Goal: Information Seeking & Learning: Learn about a topic

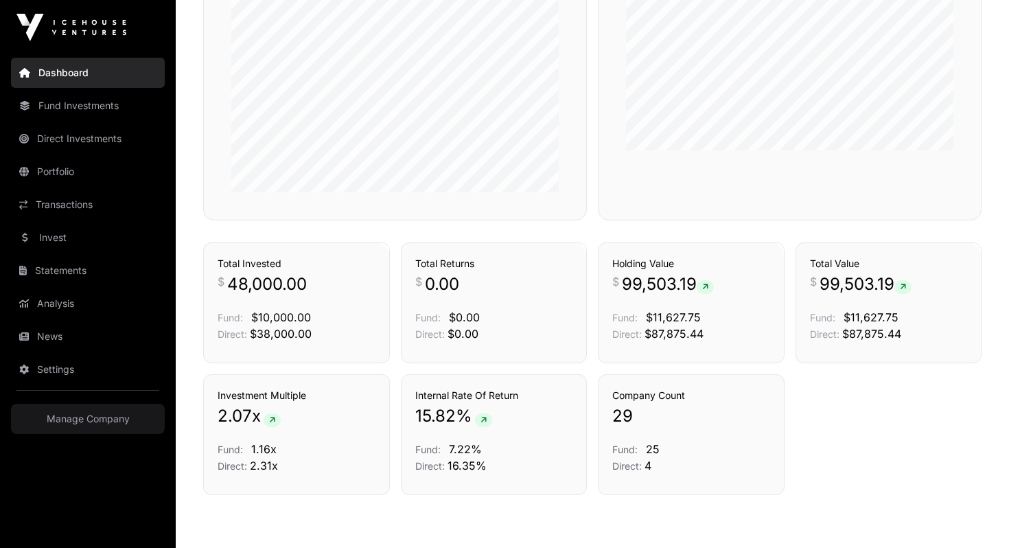
scroll to position [639, 0]
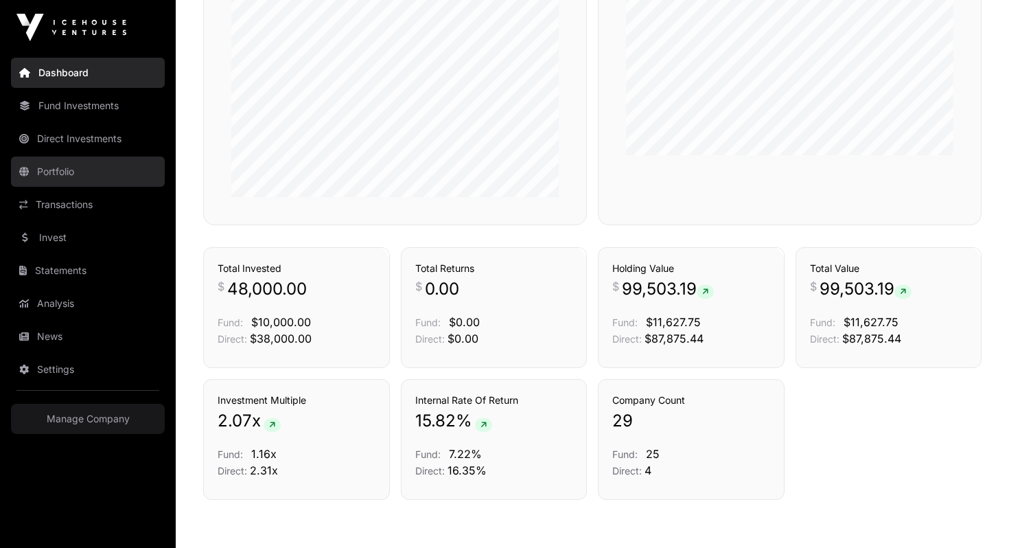
click at [81, 172] on link "Portfolio" at bounding box center [88, 171] width 154 height 30
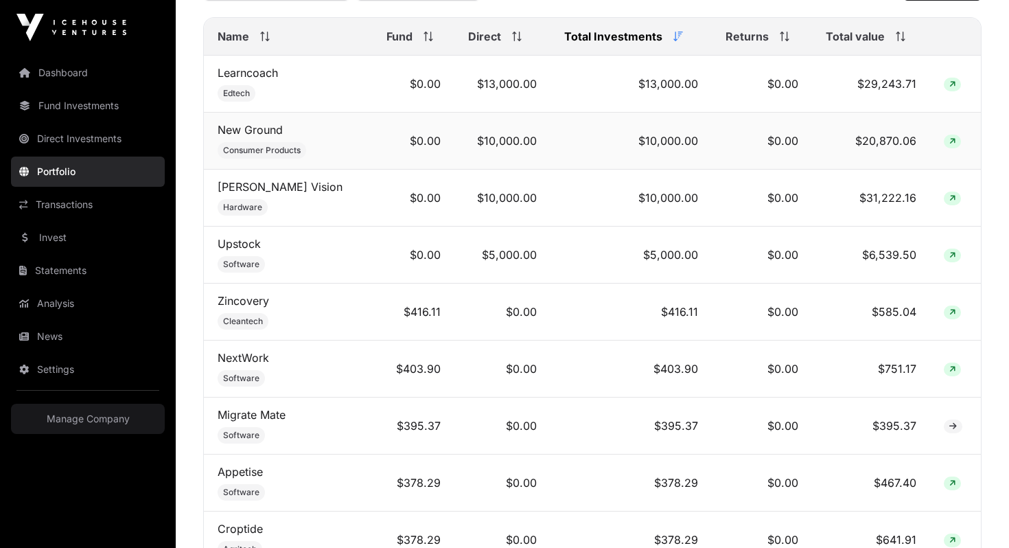
scroll to position [619, 0]
click at [508, 252] on td "$5,000.00" at bounding box center [502, 254] width 96 height 57
click at [668, 196] on td "$10,000.00" at bounding box center [630, 197] width 161 height 57
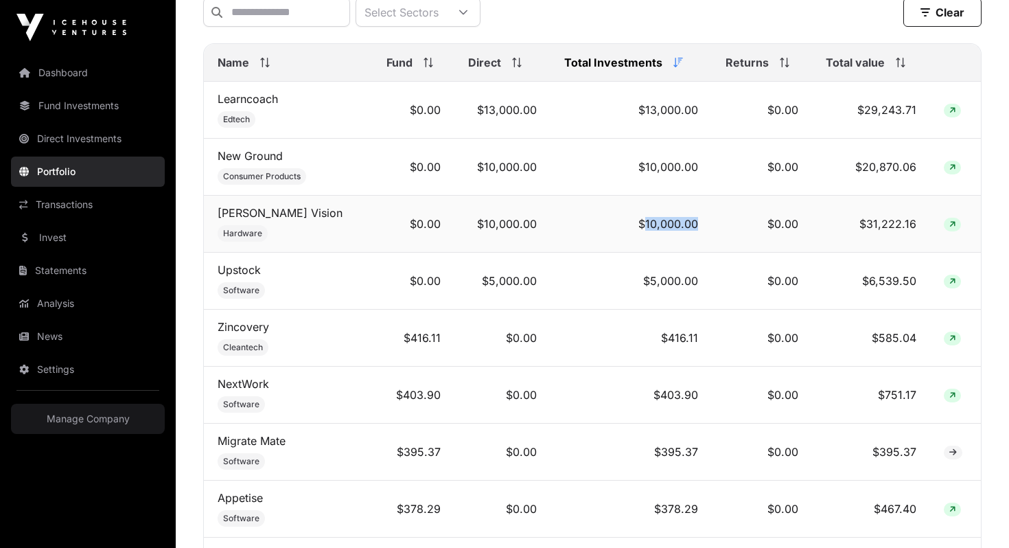
scroll to position [591, 0]
click at [672, 165] on td "$10,000.00" at bounding box center [630, 167] width 161 height 57
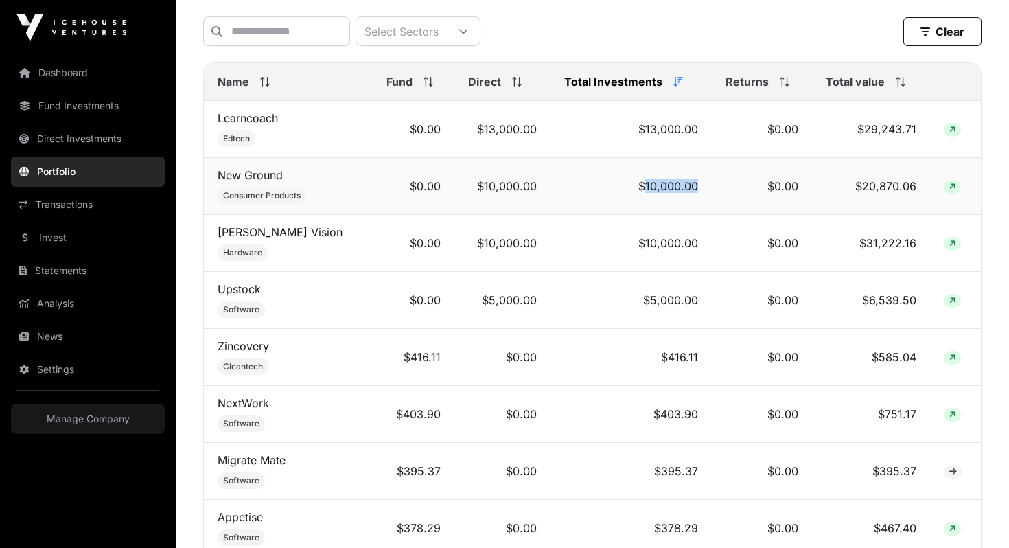
scroll to position [565, 0]
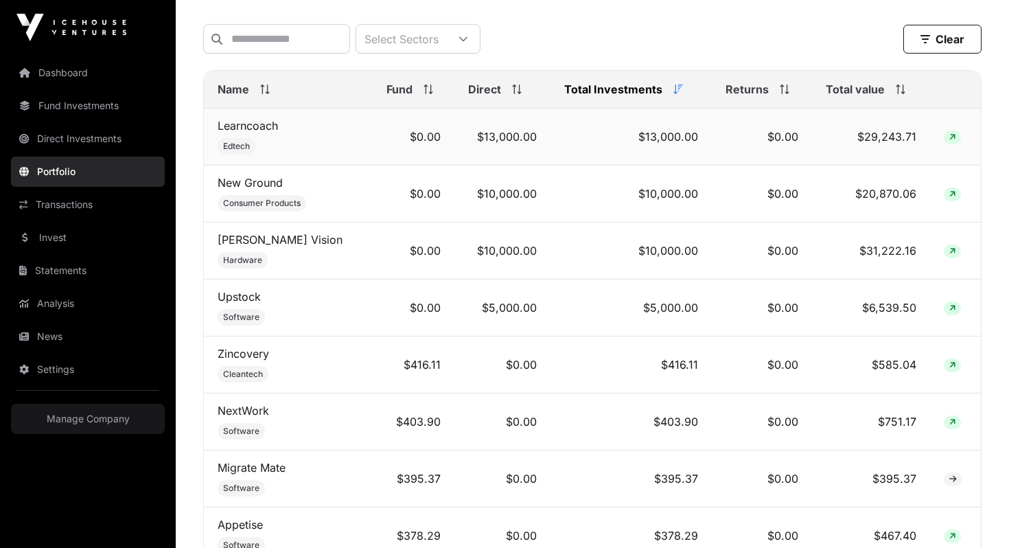
click at [676, 134] on td "$13,000.00" at bounding box center [630, 136] width 161 height 57
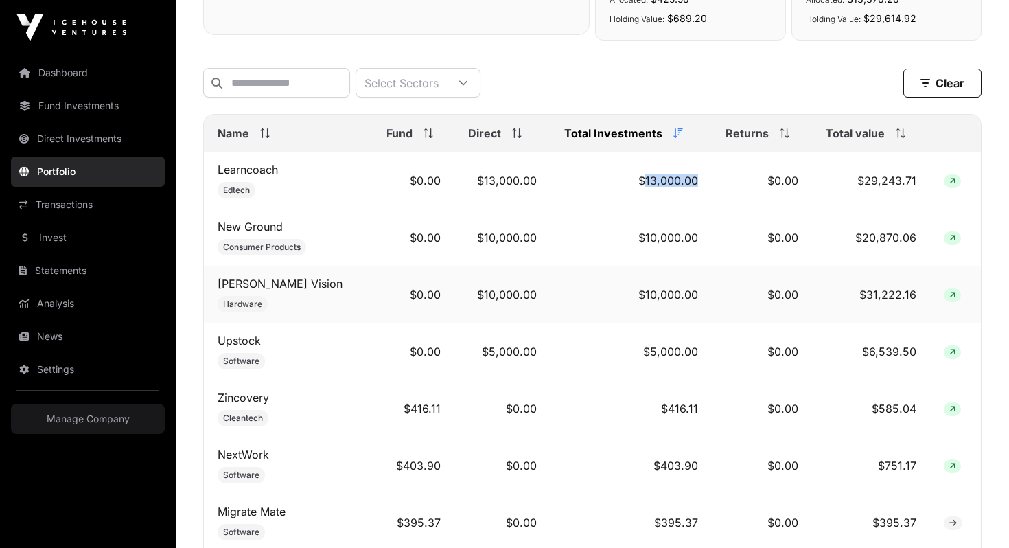
scroll to position [421, 0]
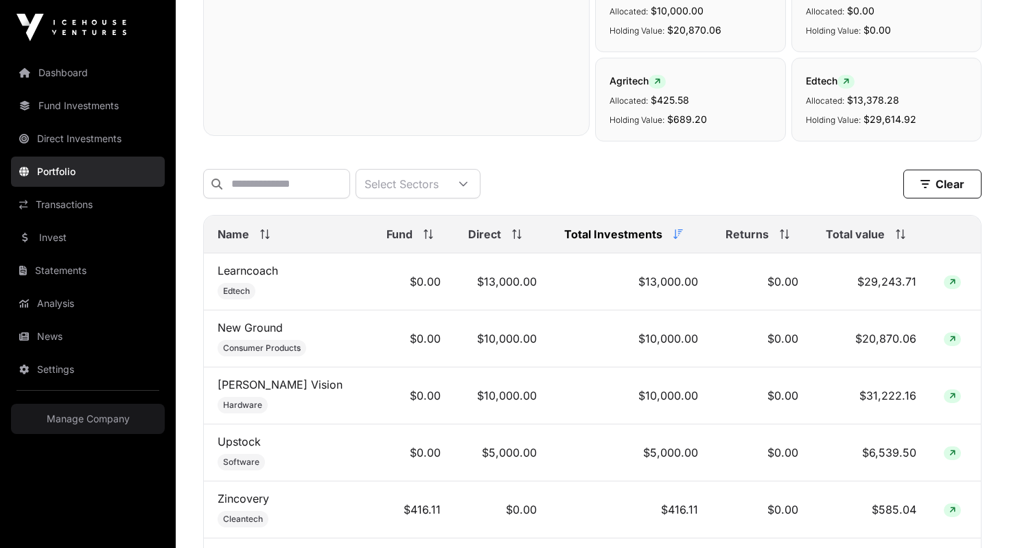
click at [897, 235] on icon at bounding box center [897, 234] width 1 height 10
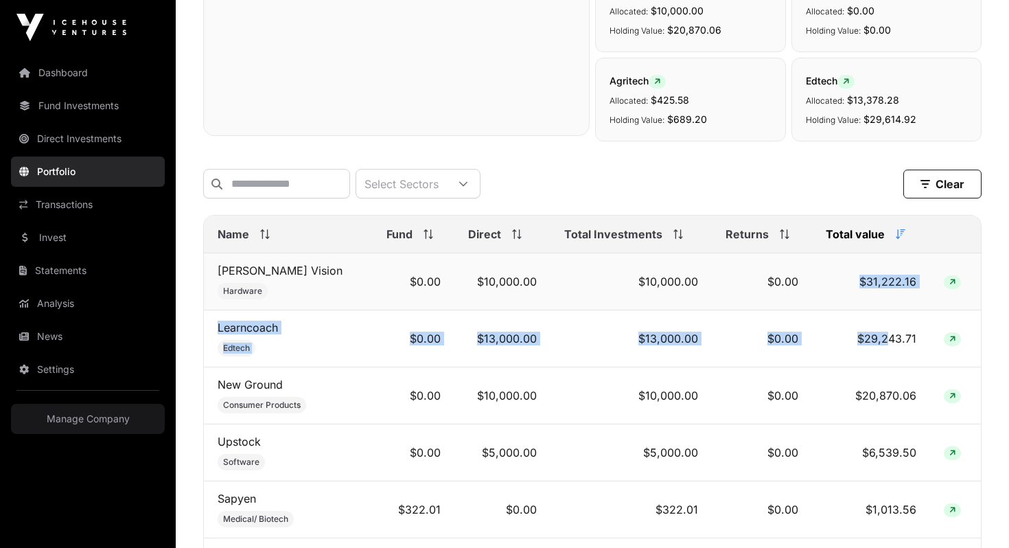
drag, startPoint x: 887, startPoint y: 344, endPoint x: 884, endPoint y: 268, distance: 76.9
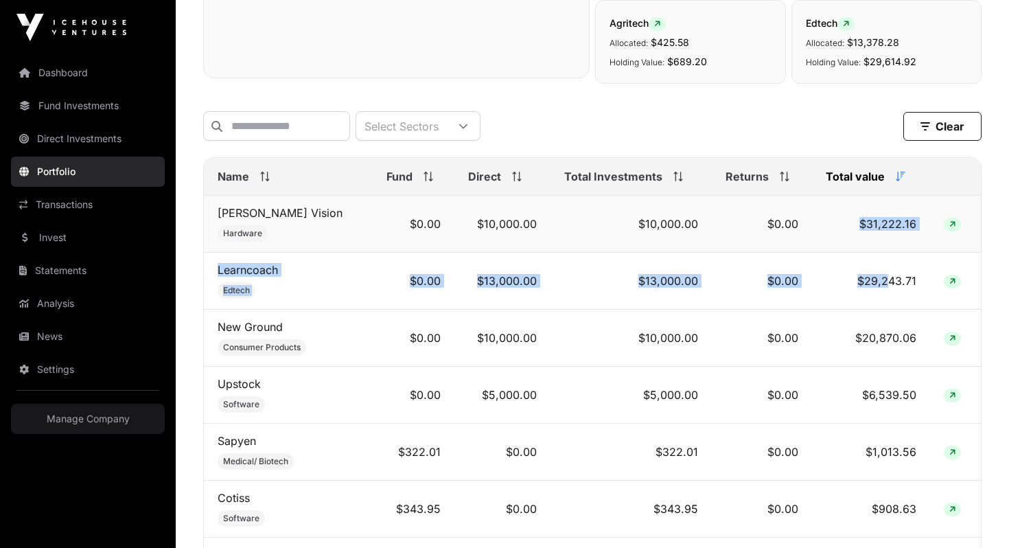
scroll to position [480, 0]
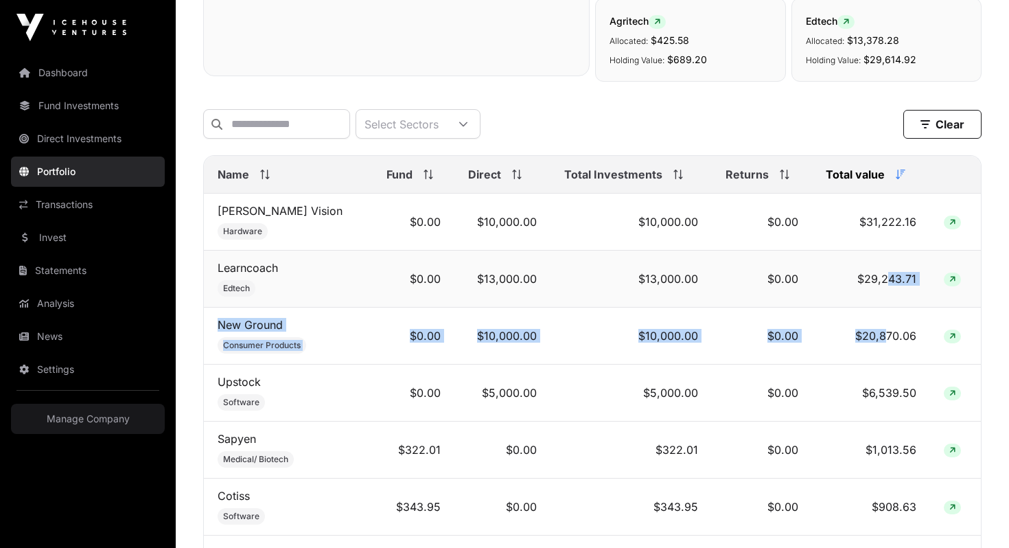
drag, startPoint x: 887, startPoint y: 337, endPoint x: 887, endPoint y: 274, distance: 63.1
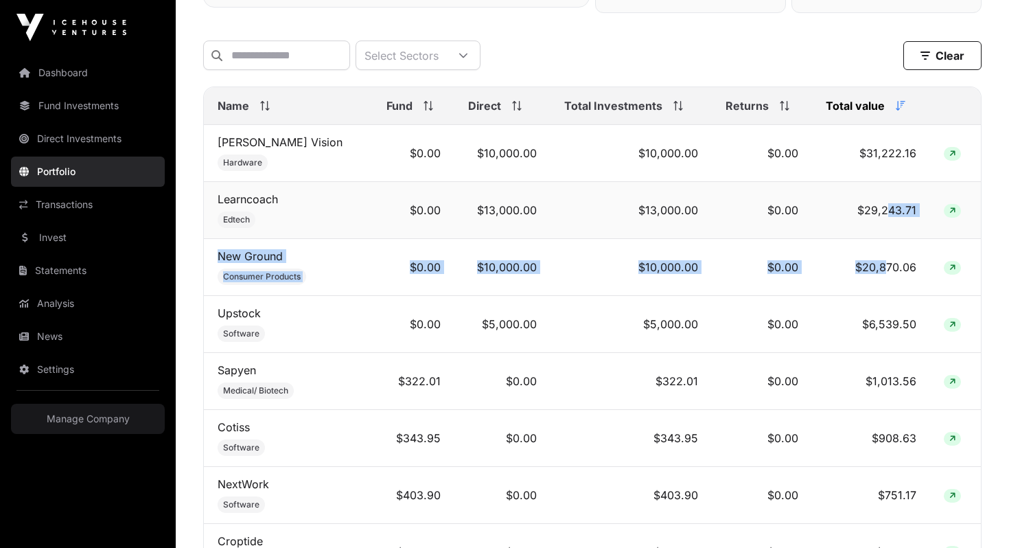
scroll to position [567, 0]
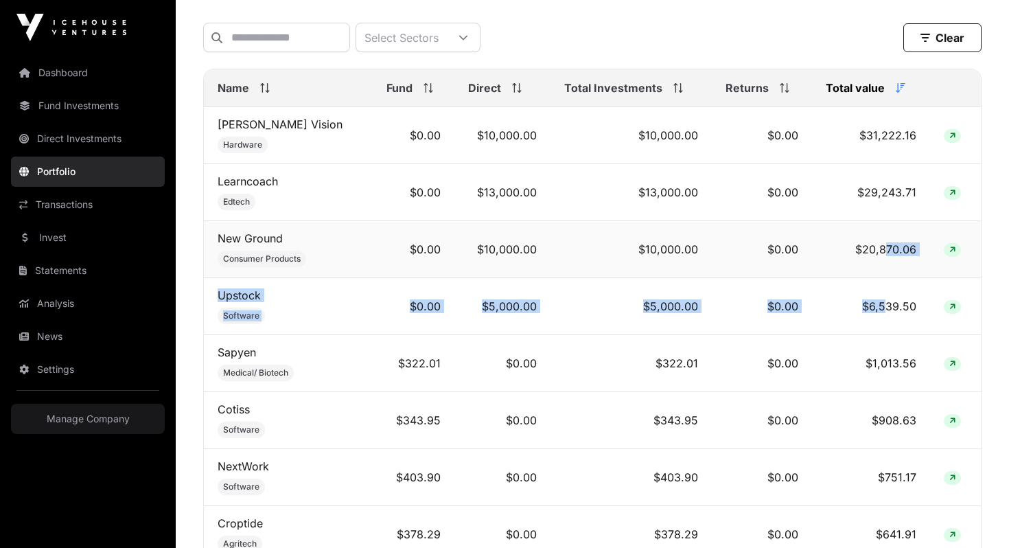
drag, startPoint x: 888, startPoint y: 308, endPoint x: 888, endPoint y: 252, distance: 56.3
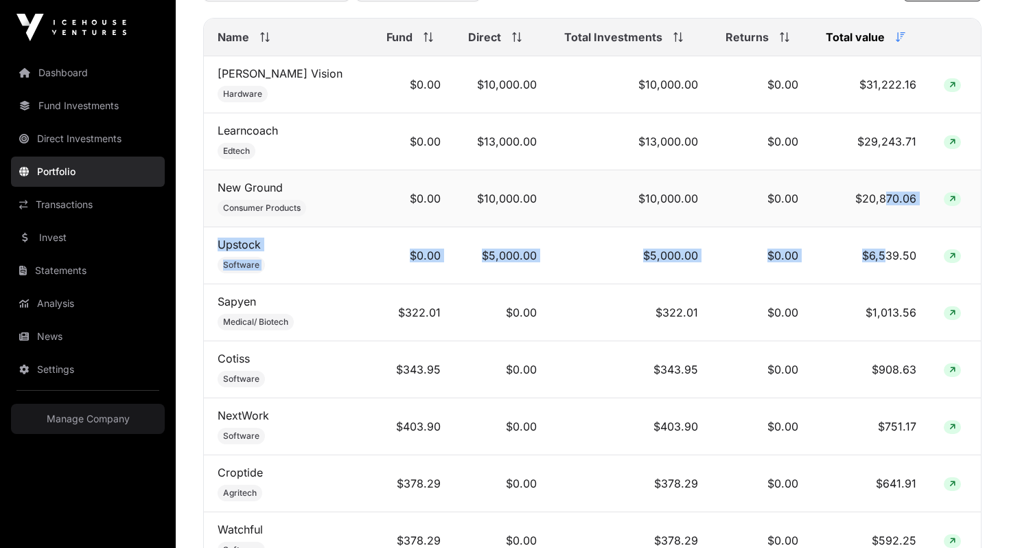
scroll to position [618, 0]
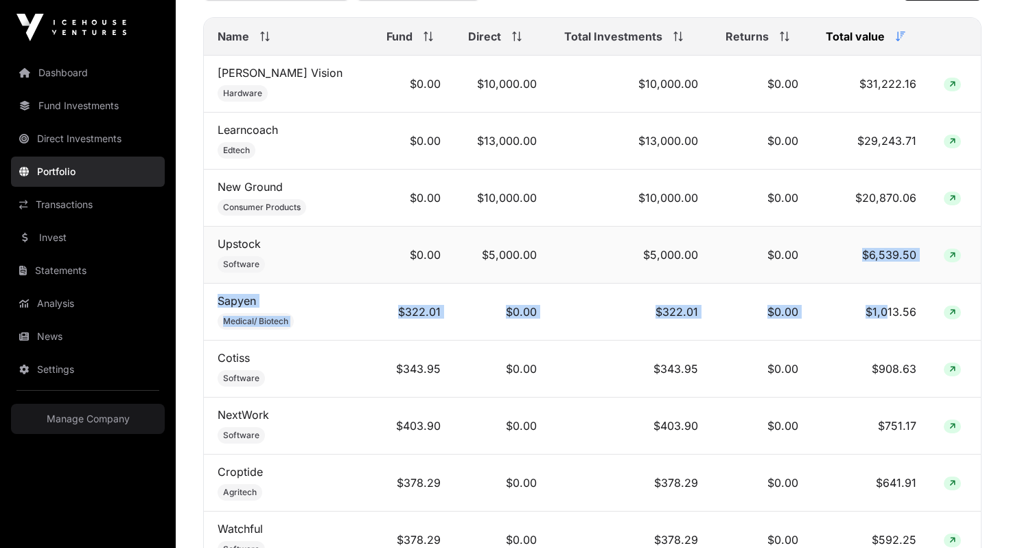
drag, startPoint x: 889, startPoint y: 311, endPoint x: 892, endPoint y: 244, distance: 67.3
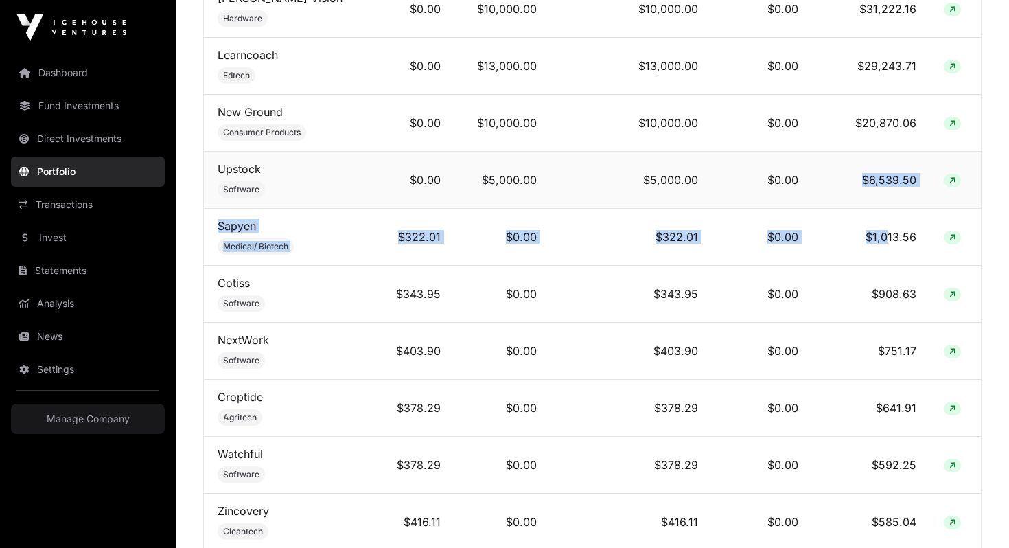
scroll to position [696, 0]
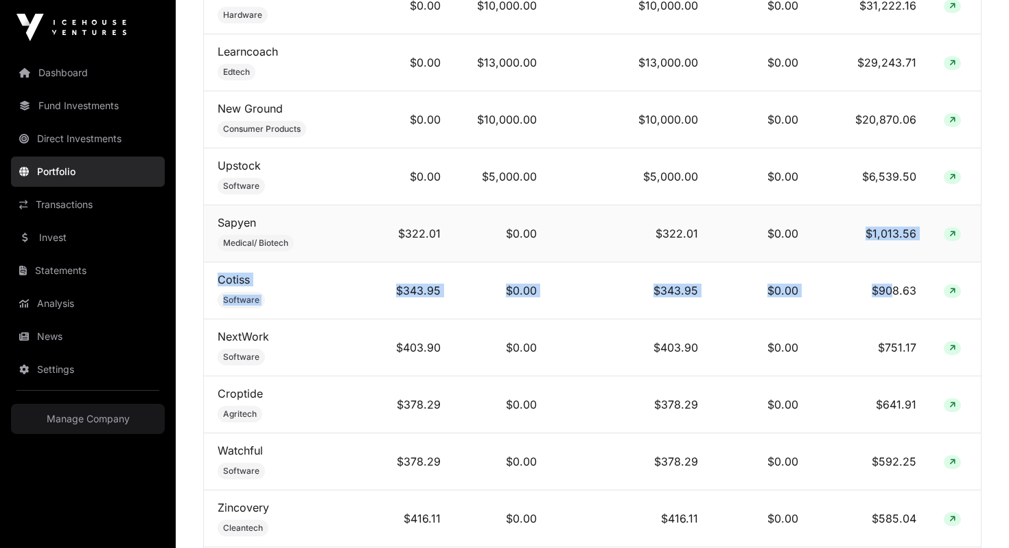
drag, startPoint x: 890, startPoint y: 296, endPoint x: 893, endPoint y: 217, distance: 79.0
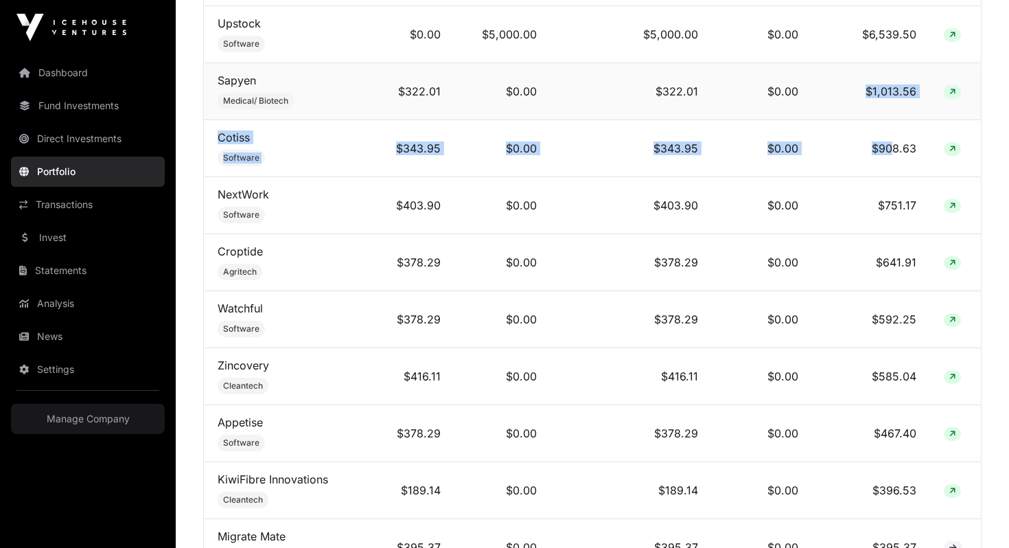
scroll to position [852, 0]
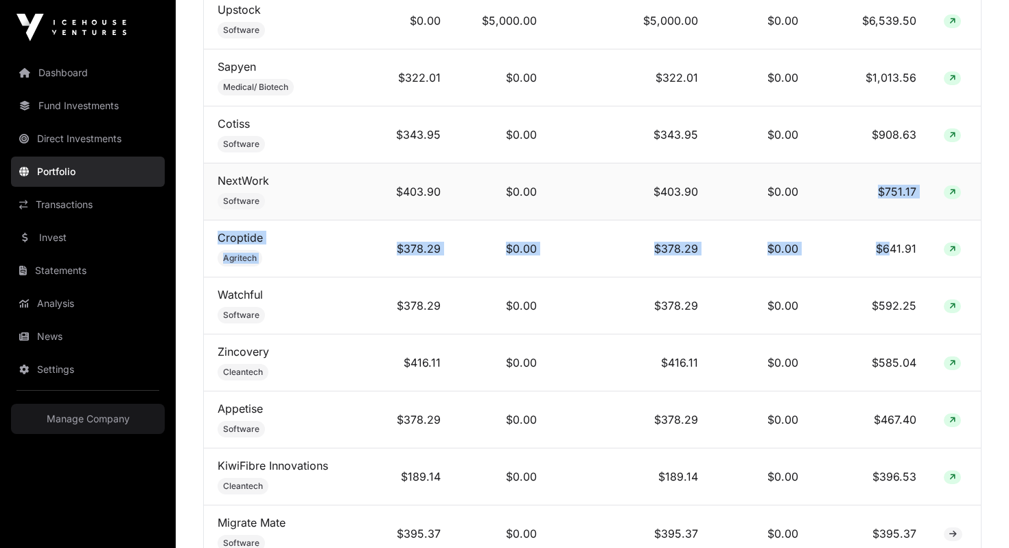
drag, startPoint x: 887, startPoint y: 253, endPoint x: 889, endPoint y: 175, distance: 78.2
click at [889, 175] on td "$751.17" at bounding box center [871, 191] width 118 height 57
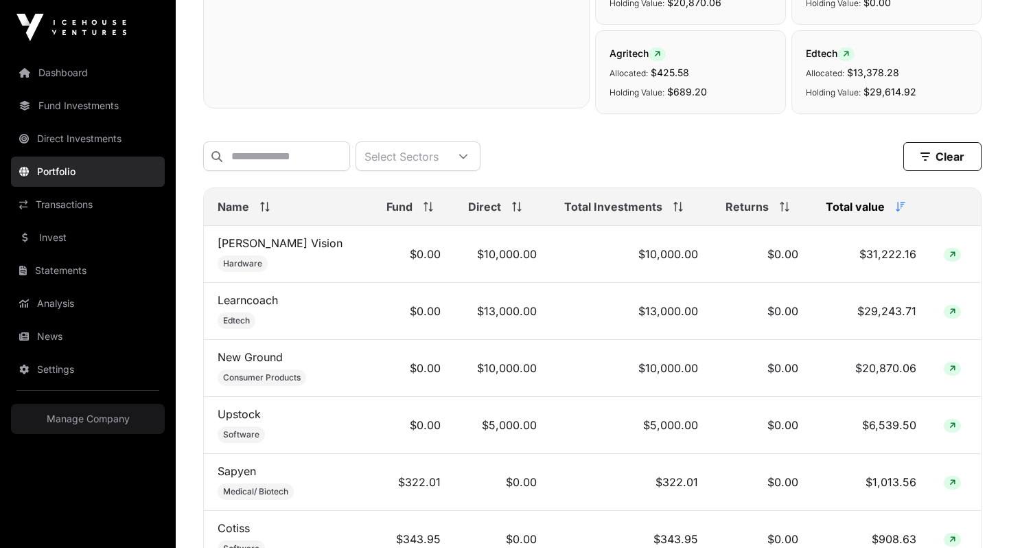
scroll to position [0, 0]
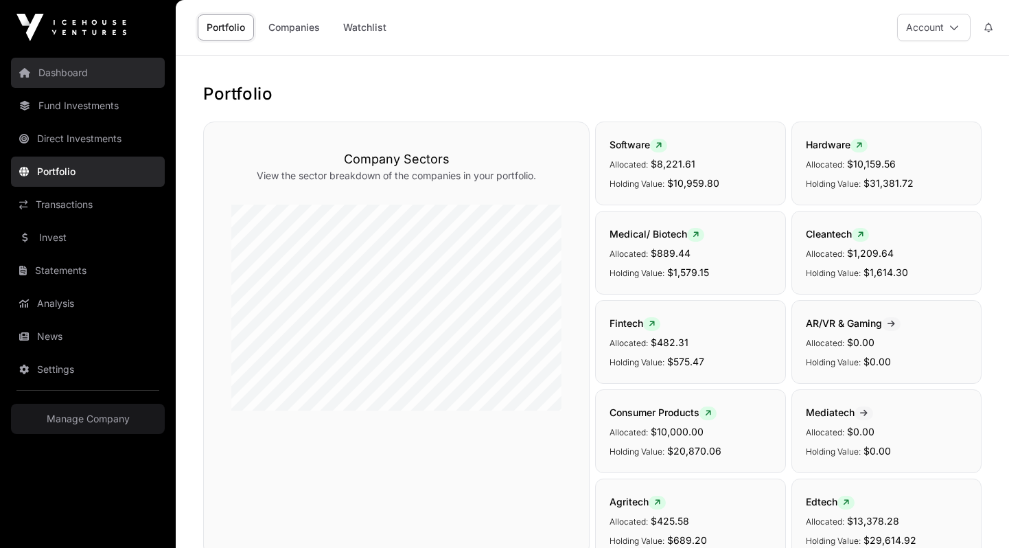
click at [83, 82] on link "Dashboard" at bounding box center [88, 73] width 154 height 30
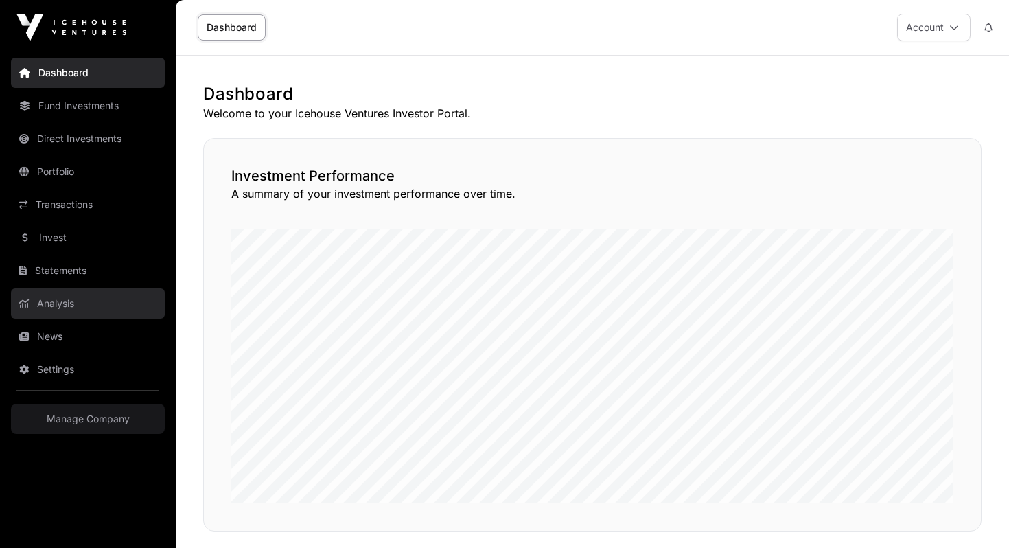
click at [62, 293] on link "Analysis" at bounding box center [88, 303] width 154 height 30
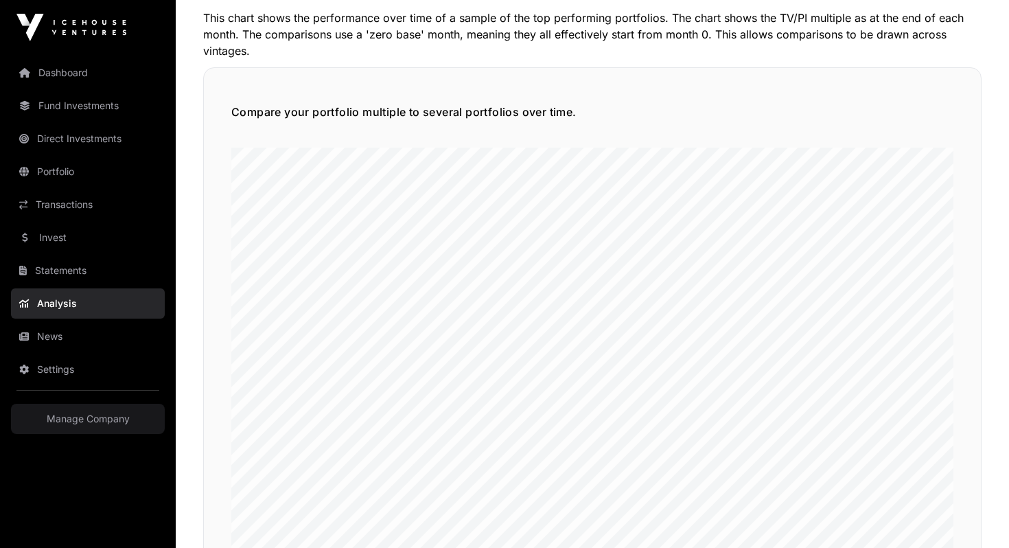
scroll to position [3291, 0]
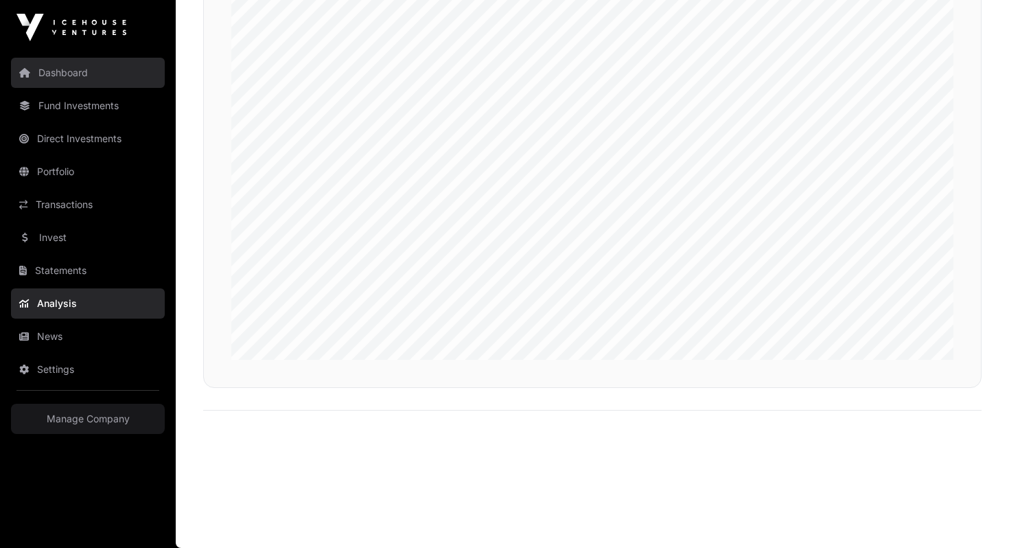
click at [37, 71] on link "Dashboard" at bounding box center [88, 73] width 154 height 30
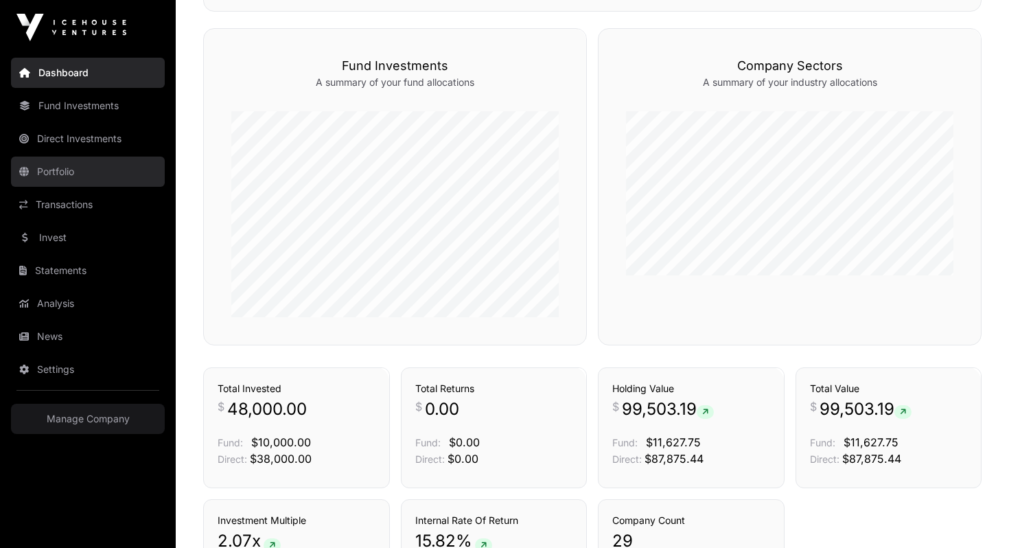
scroll to position [707, 0]
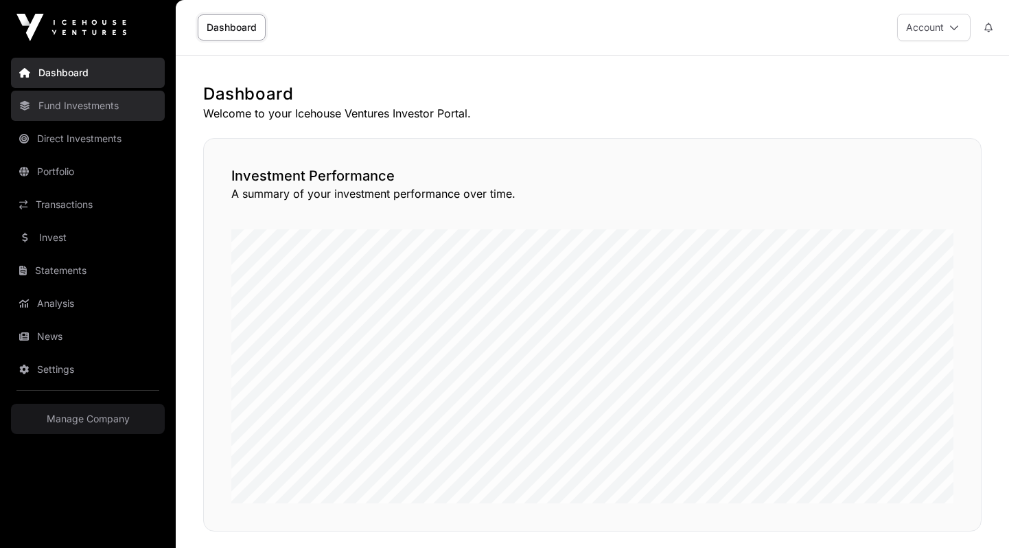
click at [97, 108] on link "Fund Investments" at bounding box center [88, 106] width 154 height 30
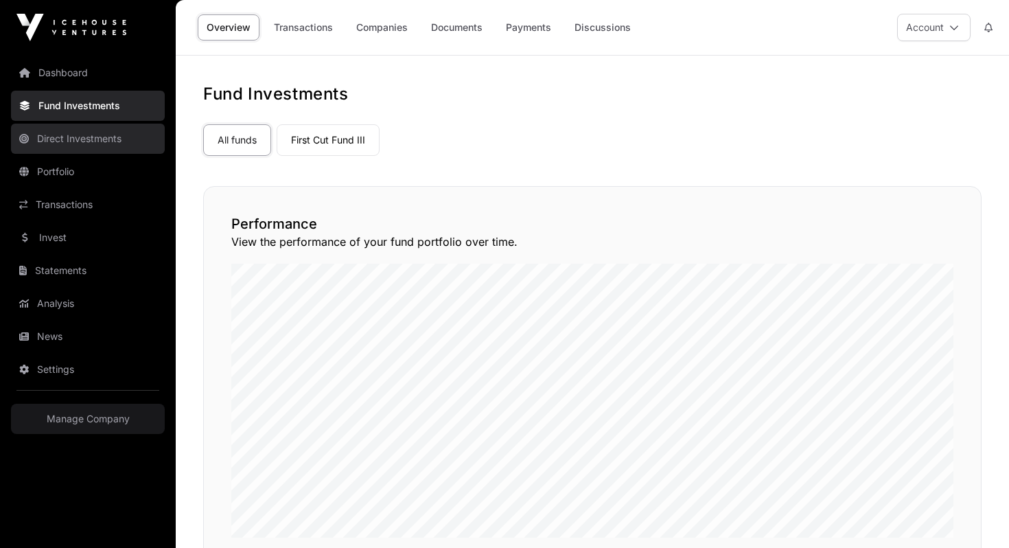
click at [88, 145] on link "Direct Investments" at bounding box center [88, 139] width 154 height 30
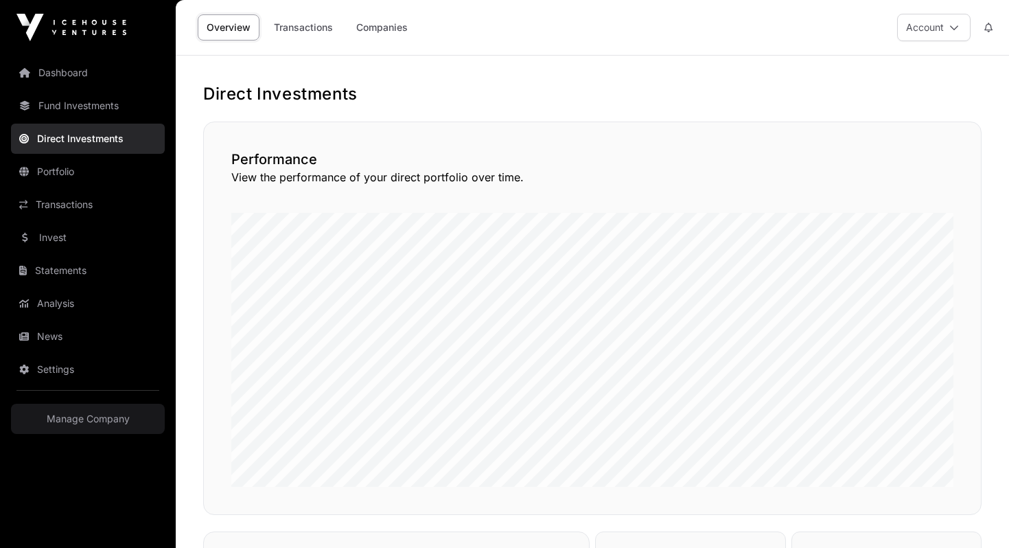
scroll to position [421, 0]
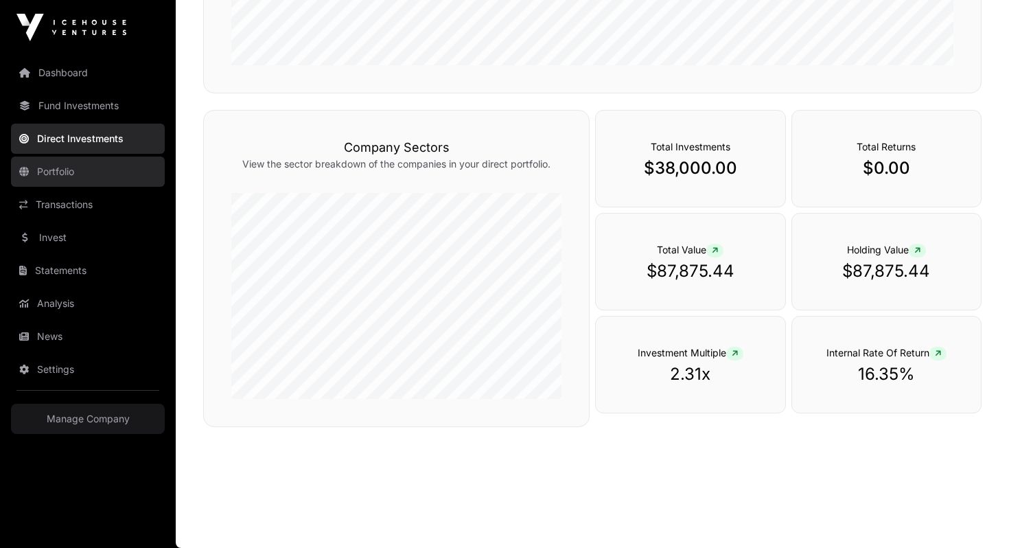
click at [80, 174] on link "Portfolio" at bounding box center [88, 171] width 154 height 30
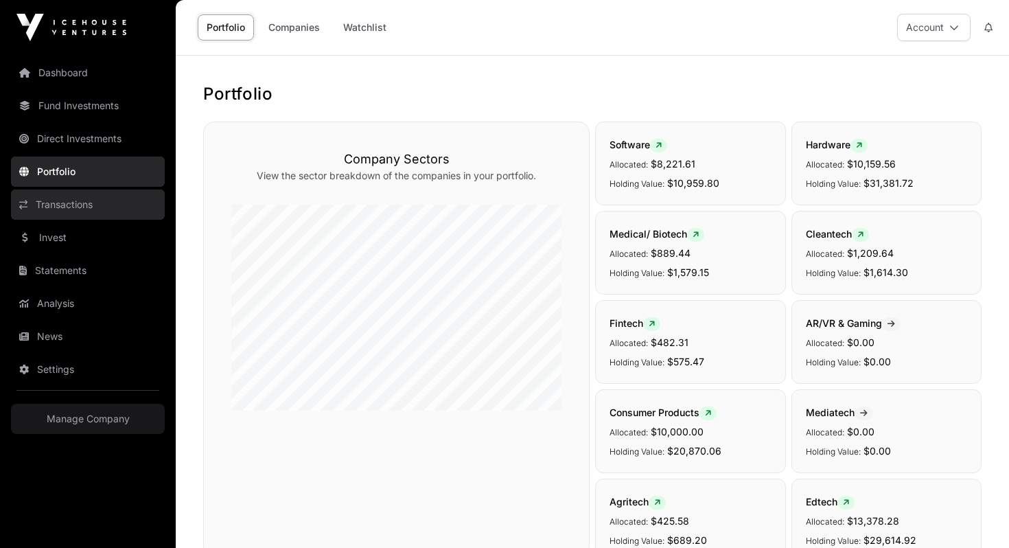
click at [80, 207] on link "Transactions" at bounding box center [88, 204] width 154 height 30
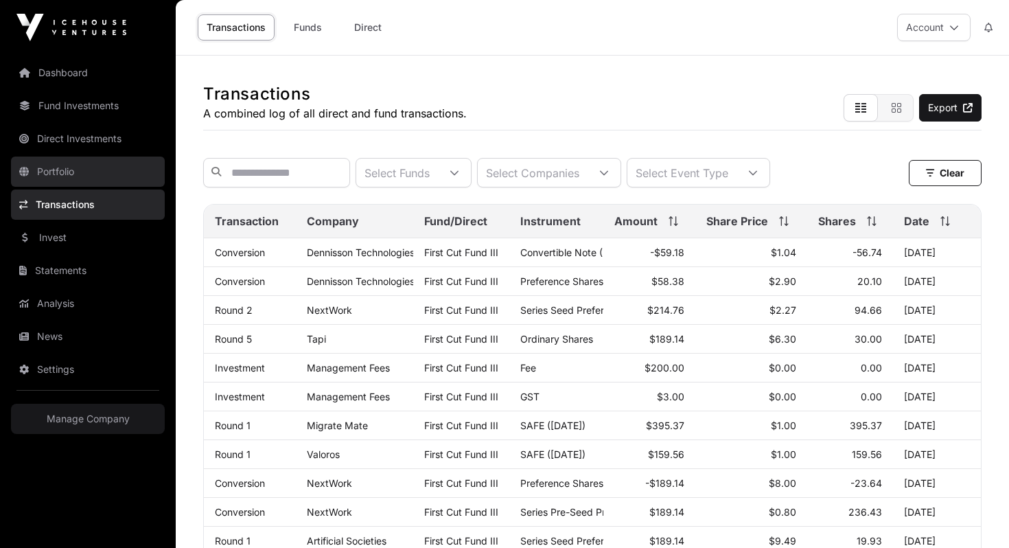
click at [114, 185] on link "Portfolio" at bounding box center [88, 171] width 154 height 30
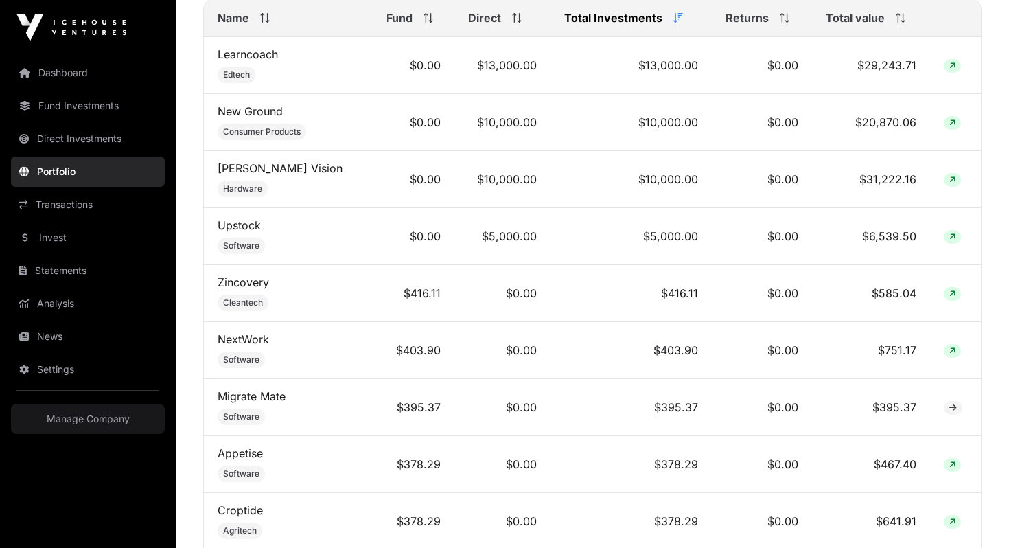
scroll to position [594, 0]
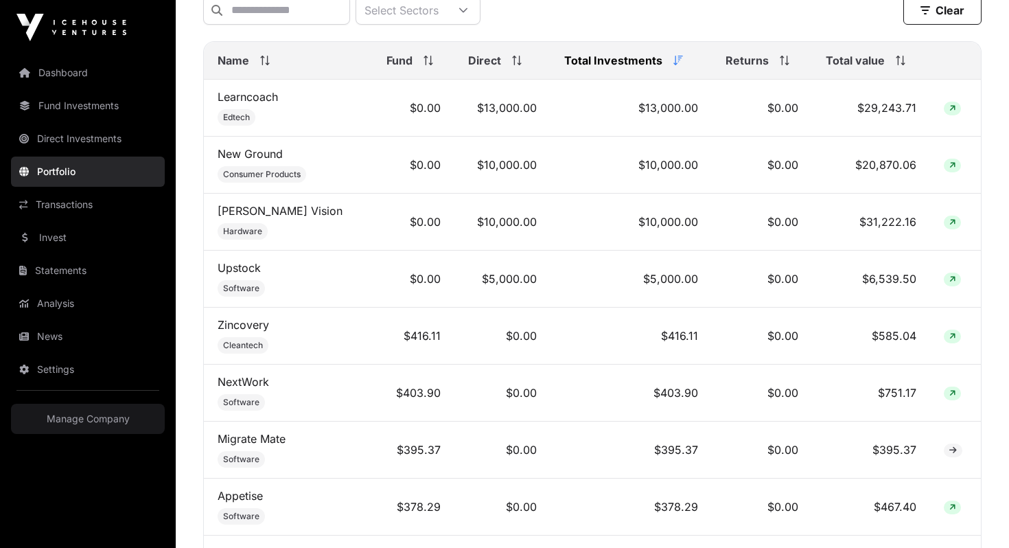
click at [661, 62] on span "Total Investments" at bounding box center [613, 60] width 98 height 16
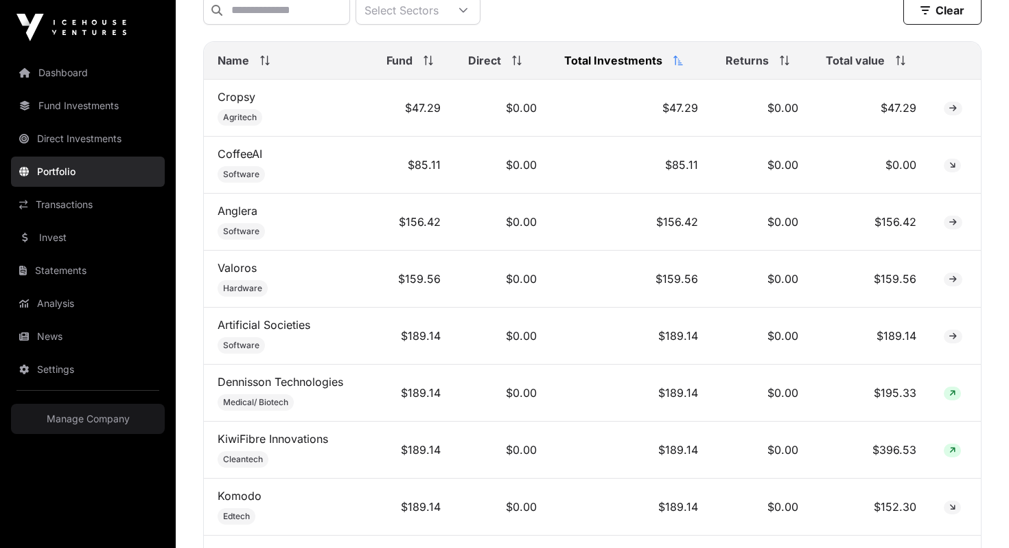
click at [661, 62] on span "Total Investments" at bounding box center [613, 60] width 98 height 16
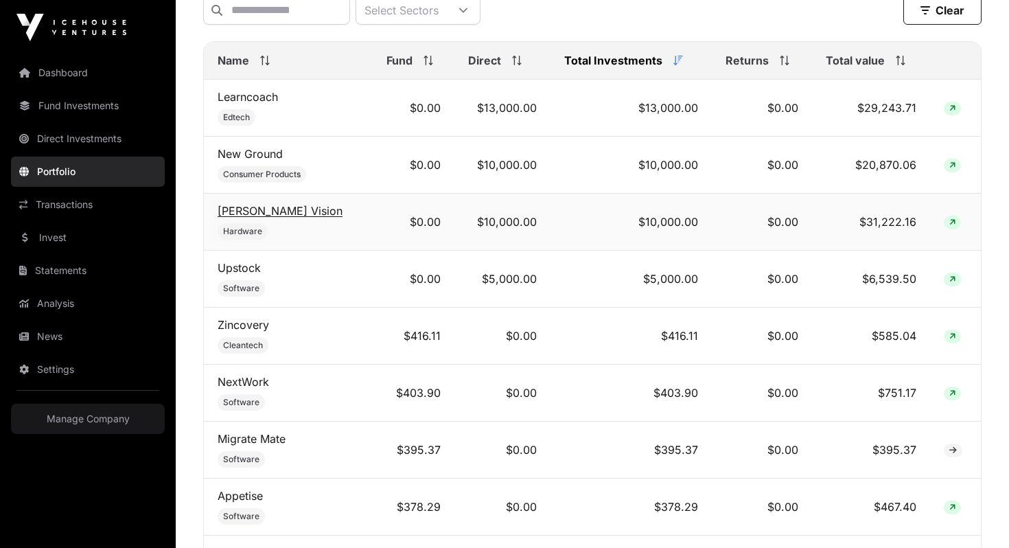
click at [248, 215] on link "[PERSON_NAME] Vision" at bounding box center [280, 211] width 125 height 14
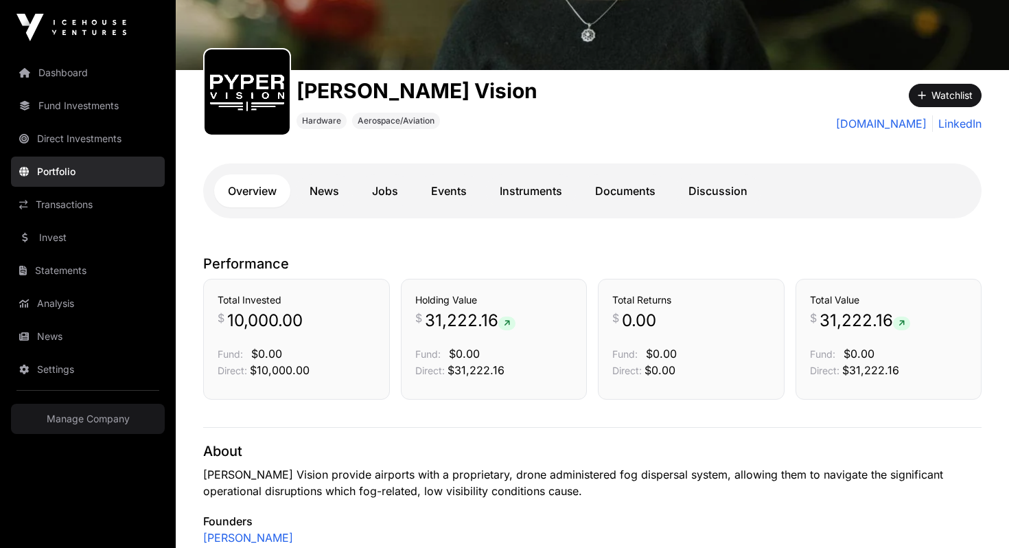
scroll to position [174, 0]
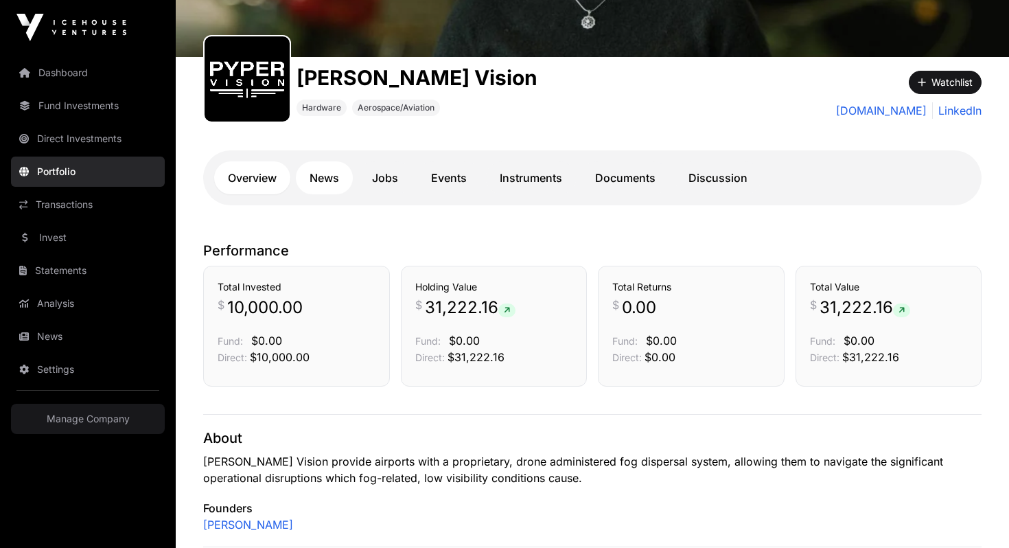
click at [331, 181] on link "News" at bounding box center [324, 177] width 57 height 33
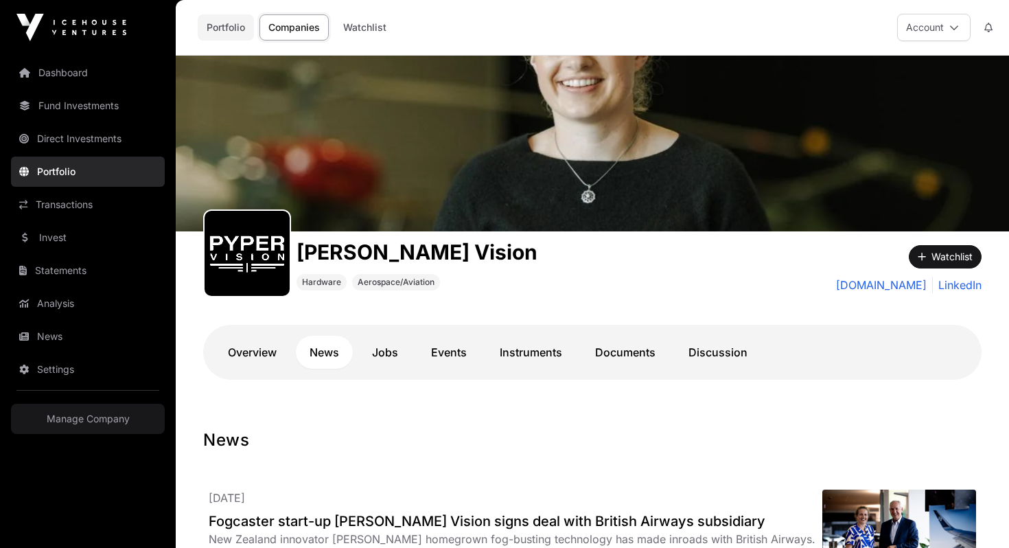
click at [239, 21] on link "Portfolio" at bounding box center [226, 27] width 56 height 26
